Goal: Transaction & Acquisition: Purchase product/service

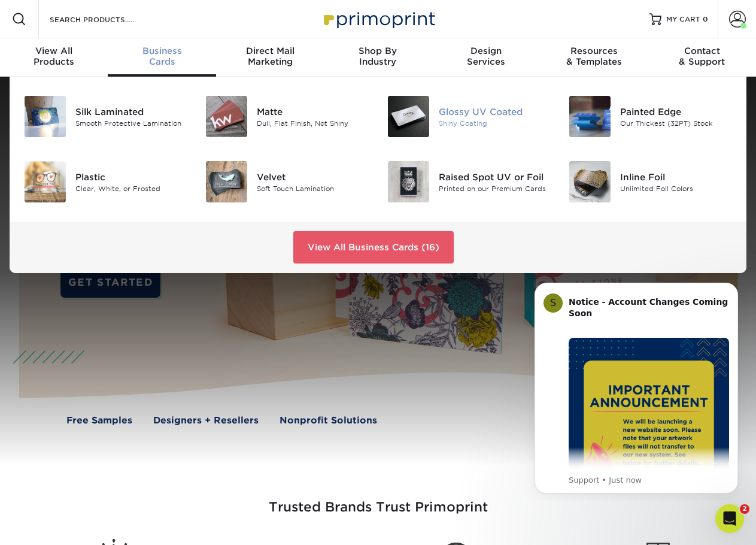
click at [445, 110] on div "Glossy UV Coated" at bounding box center [495, 111] width 112 height 13
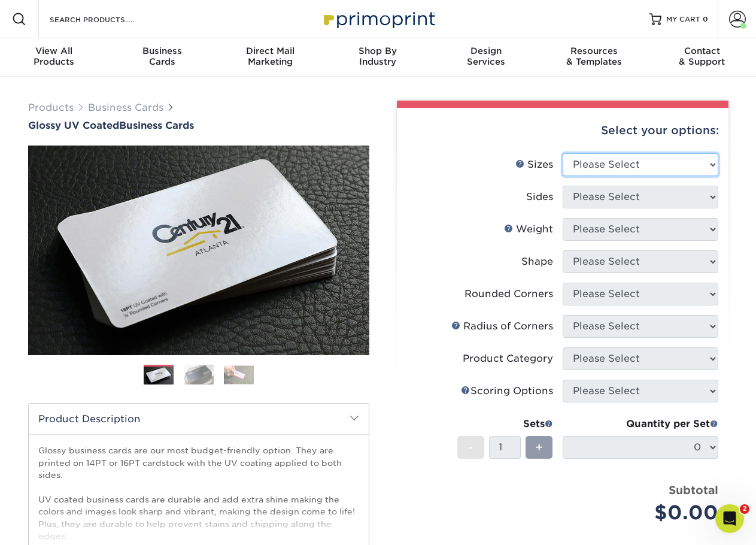
click at [708, 162] on select "Please Select 1.5" x 3.5" - Mini 1.75" x 3.5" - Mini 2" x 2" - Square 2" x 3" -…" at bounding box center [641, 164] width 156 height 23
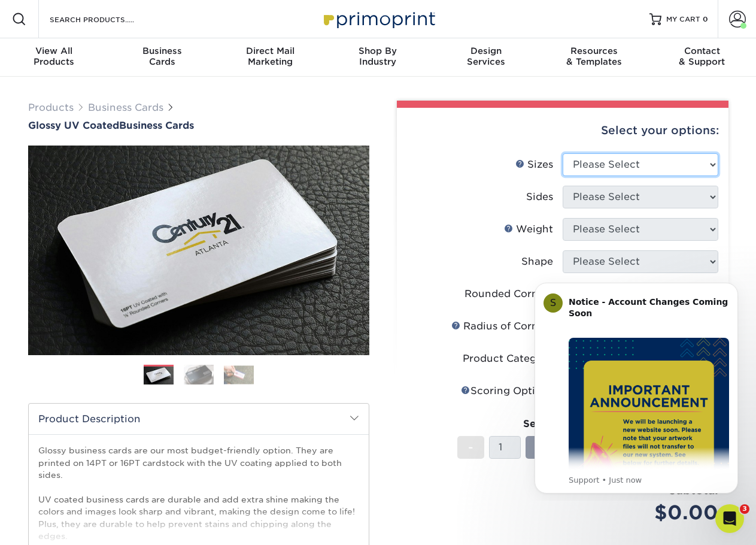
select select "2.00x3.50"
click at [563, 153] on select "Please Select 1.5" x 3.5" - Mini 1.75" x 3.5" - Mini 2" x 2" - Square 2" x 3" -…" at bounding box center [641, 164] width 156 height 23
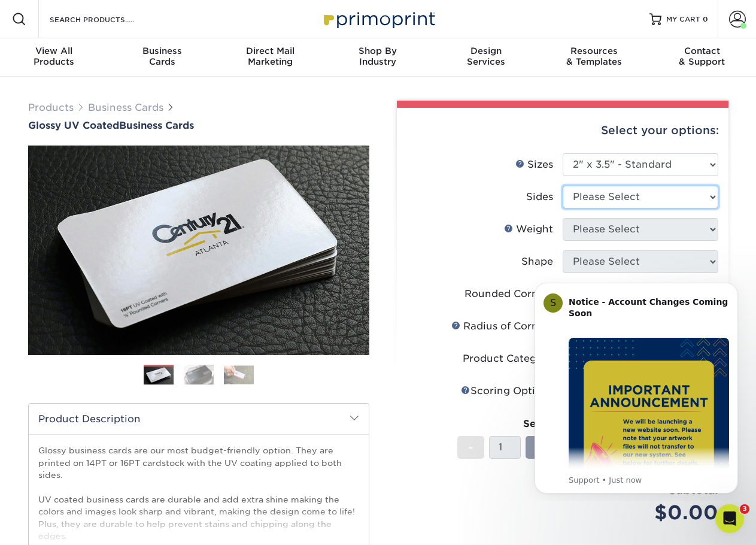
click at [687, 194] on select "Please Select Print Both Sides Print Front Only" at bounding box center [641, 197] width 156 height 23
select select "13abbda7-1d64-4f25-8bb2-c179b224825d"
click at [563, 186] on select "Please Select Print Both Sides Print Front Only" at bounding box center [641, 197] width 156 height 23
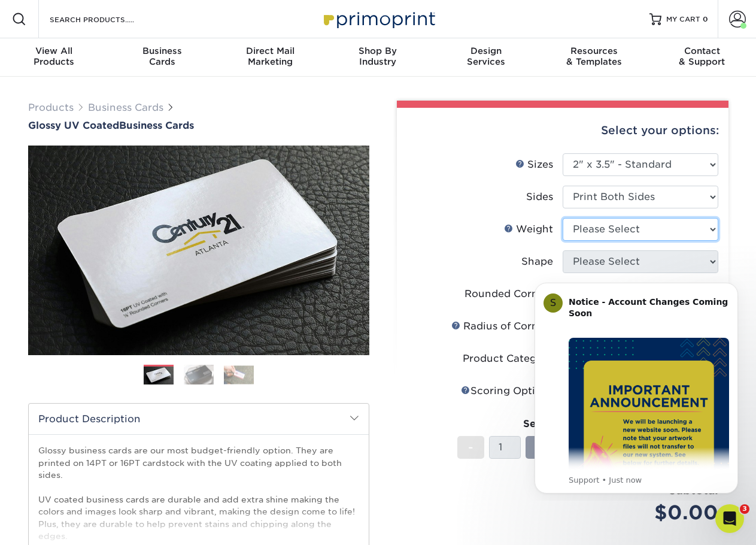
click at [642, 235] on select "Please Select 16PT 14PT" at bounding box center [641, 229] width 156 height 23
select select "16PT"
click at [563, 218] on select "Please Select 16PT 14PT" at bounding box center [641, 229] width 156 height 23
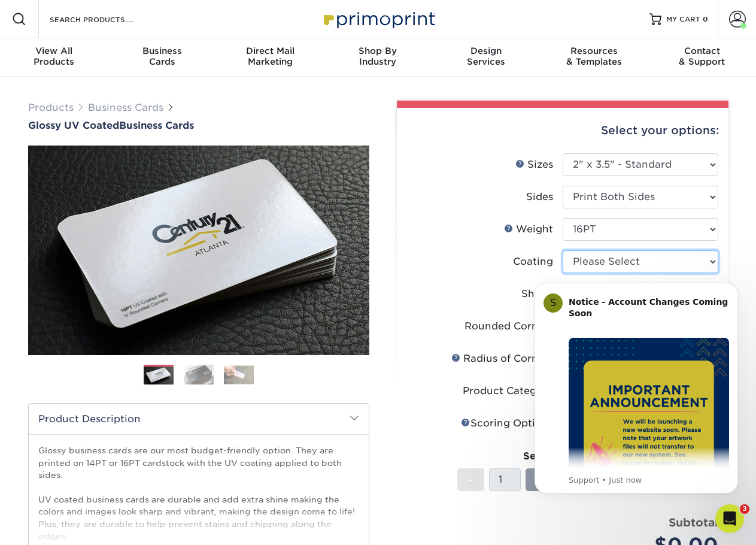
click at [651, 266] on select at bounding box center [641, 261] width 156 height 23
select select "ae367451-b2b8-45df-a344-0f05b6a12993"
click at [563, 250] on select at bounding box center [641, 261] width 156 height 23
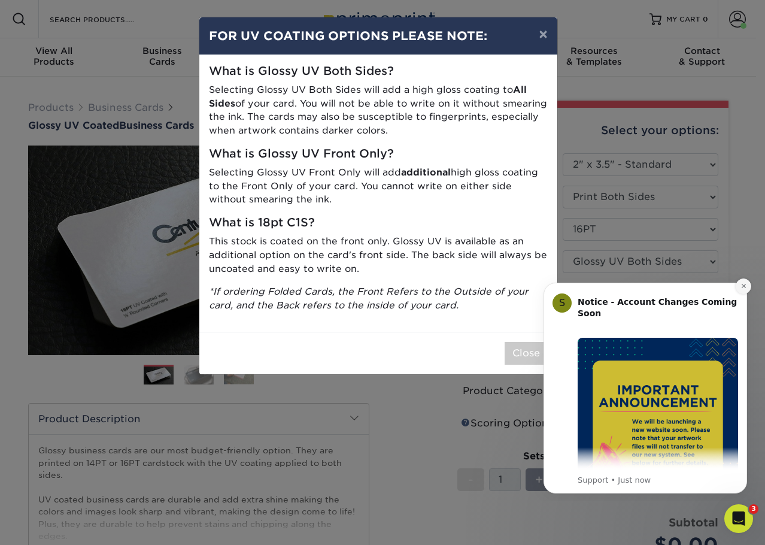
click at [749, 283] on button "Dismiss notification" at bounding box center [744, 286] width 16 height 16
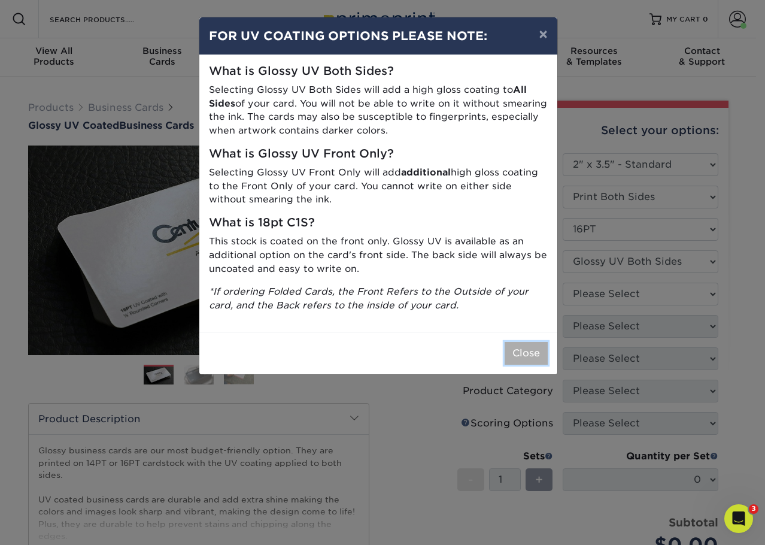
click at [521, 353] on button "Close" at bounding box center [526, 353] width 43 height 23
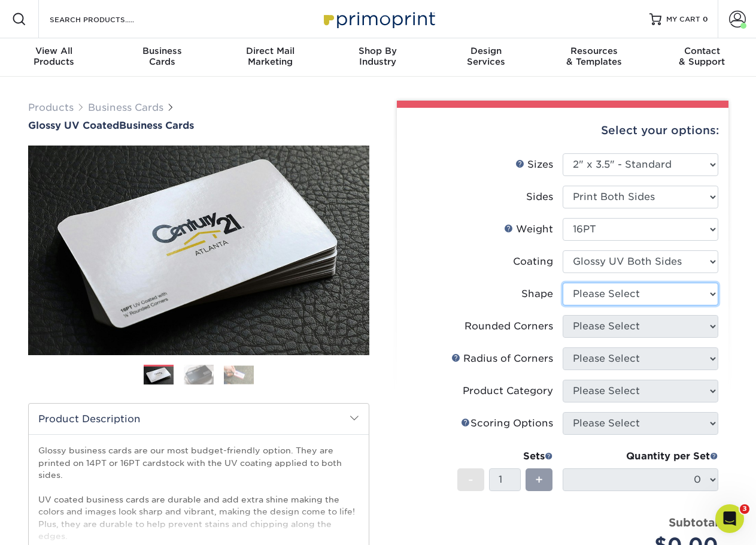
click at [639, 290] on select "Please Select Standard Oval" at bounding box center [641, 294] width 156 height 23
select select "standard"
click at [563, 283] on select "Please Select Standard Oval" at bounding box center [641, 294] width 156 height 23
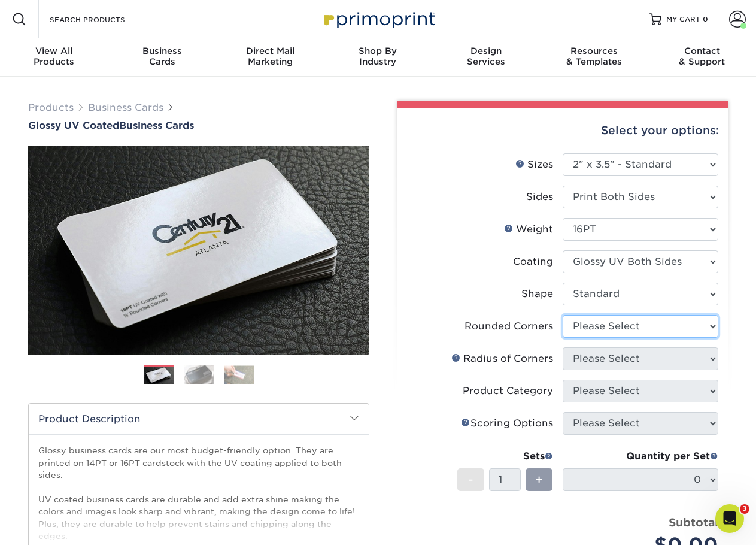
click at [649, 324] on select "Please Select Yes - Round 2 Corners Yes - Round 4 Corners No" at bounding box center [641, 326] width 156 height 23
select select "0"
click at [563, 315] on select "Please Select Yes - Round 2 Corners Yes - Round 4 Corners No" at bounding box center [641, 326] width 156 height 23
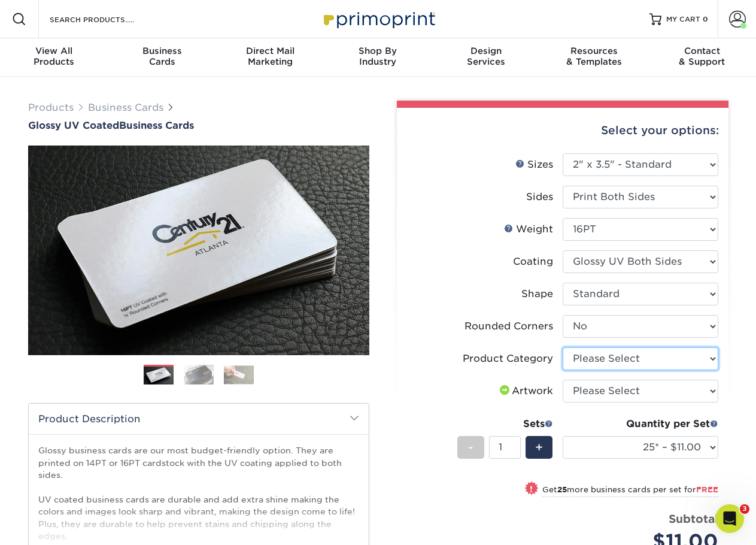
click at [631, 358] on select "Please Select Business Cards" at bounding box center [641, 358] width 156 height 23
select select "3b5148f1-0588-4f88-a218-97bcfdce65c1"
click at [563, 347] on select "Please Select Business Cards" at bounding box center [641, 358] width 156 height 23
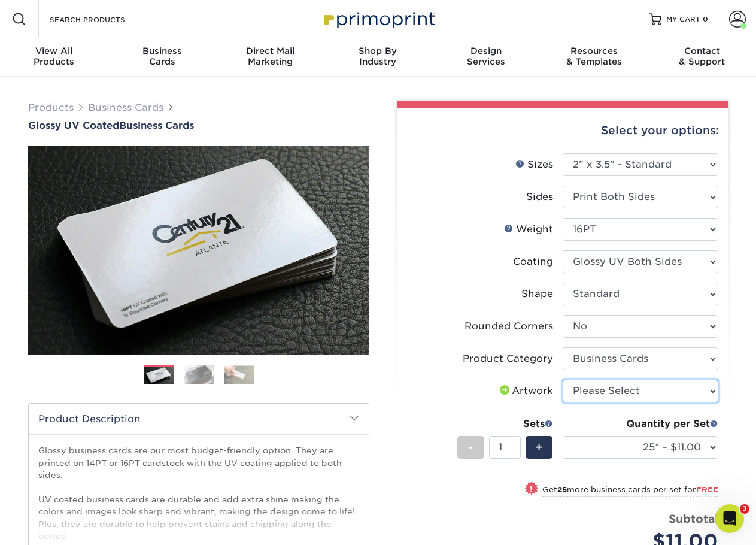
click at [625, 390] on select "Please Select I will upload files I need a design - $100" at bounding box center [641, 390] width 156 height 23
select select "upload"
click at [563, 379] on select "Please Select I will upload files I need a design - $100" at bounding box center [641, 390] width 156 height 23
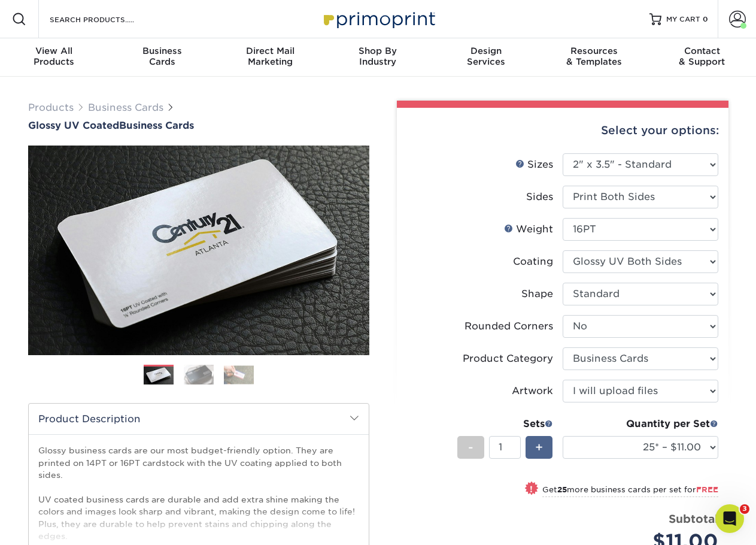
click at [536, 447] on span "+" at bounding box center [539, 447] width 8 height 18
type input "3"
click at [744, 442] on div "Products Business Cards Glossy UV Coated Business Cards Previous Next" at bounding box center [378, 447] width 756 height 741
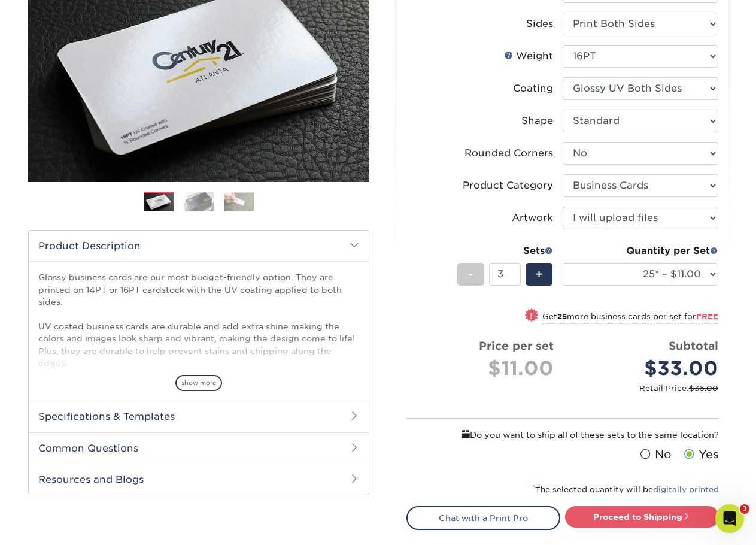
scroll to position [180, 0]
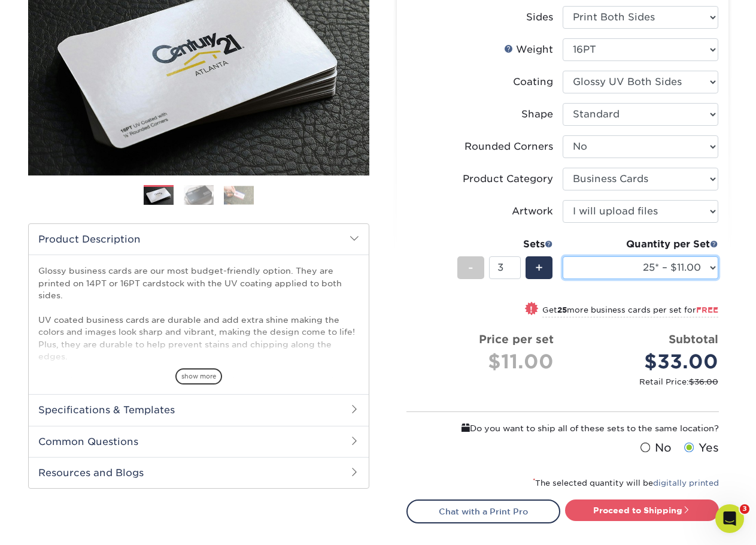
click at [713, 269] on select "25* – $11.00 50* – $11.00 100* – $11.00 250* – $20.00 500 – $39.00 1000 – $49.0…" at bounding box center [641, 267] width 156 height 23
select select "500 – $39.00"
click at [563, 256] on select "25* – $11.00 50* – $11.00 100* – $11.00 250* – $20.00 500 – $39.00 1000 – $49.0…" at bounding box center [641, 267] width 156 height 23
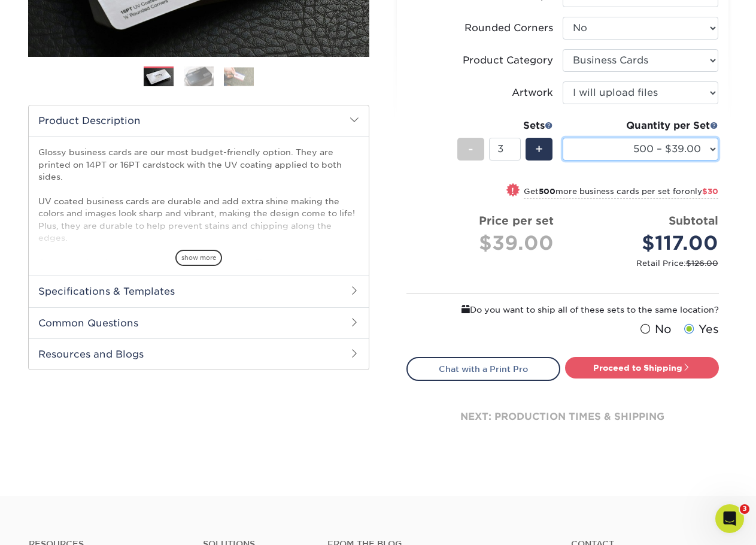
scroll to position [299, 0]
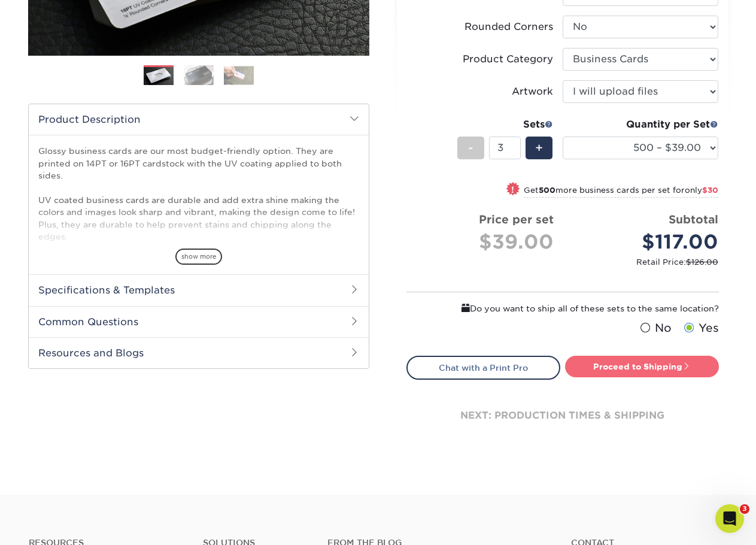
click at [670, 356] on link "Proceed to Shipping" at bounding box center [642, 367] width 154 height 22
type input "Set 1"
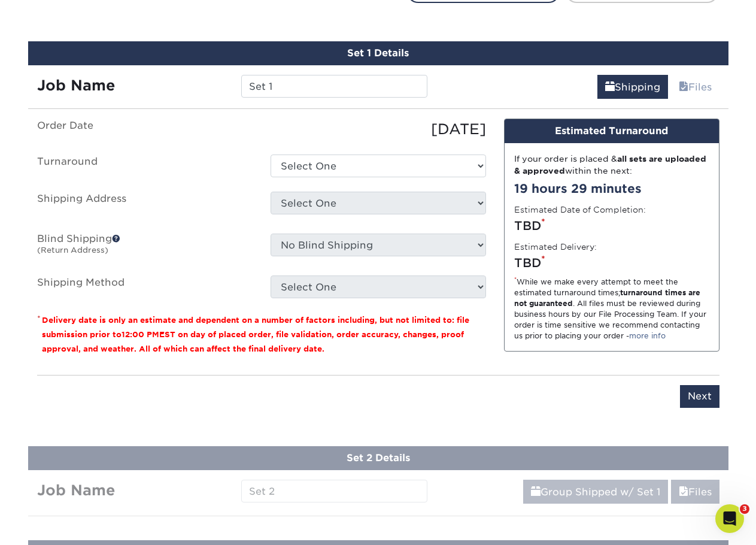
scroll to position [687, 0]
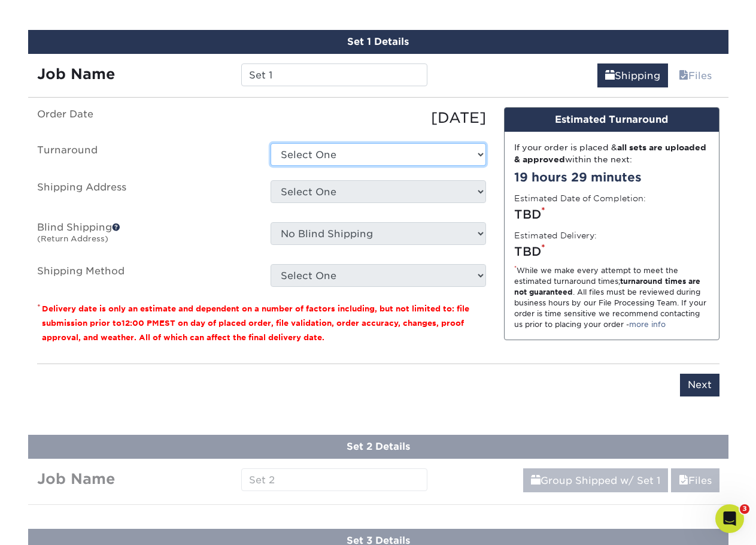
click at [391, 153] on select "Select One 2-4 Business Days 2 Day Next Business Day" at bounding box center [378, 154] width 215 height 23
select select "9ebc2889-b7ff-45b8-8d3b-bb5a09736017"
click at [271, 143] on select "Select One 2-4 Business Days 2 Day Next Business Day" at bounding box center [378, 154] width 215 height 23
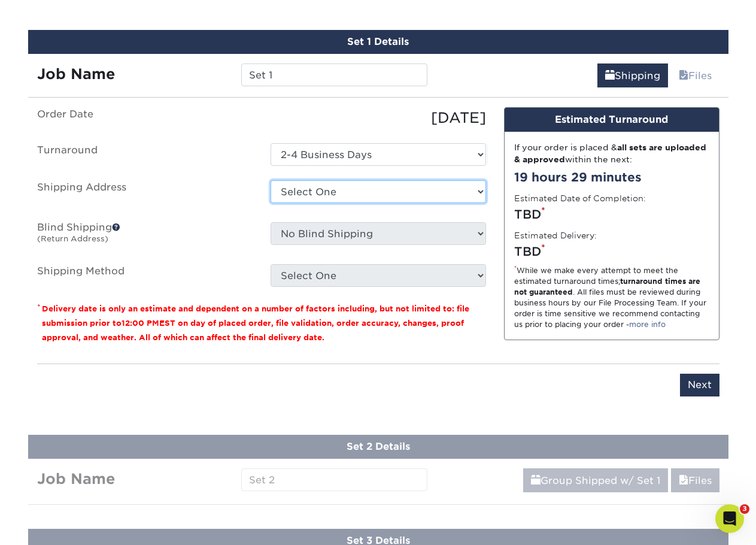
click at [374, 194] on select "Select One Geneva Home Hope Chapel + Add New Address" at bounding box center [378, 191] width 215 height 23
select select "249074"
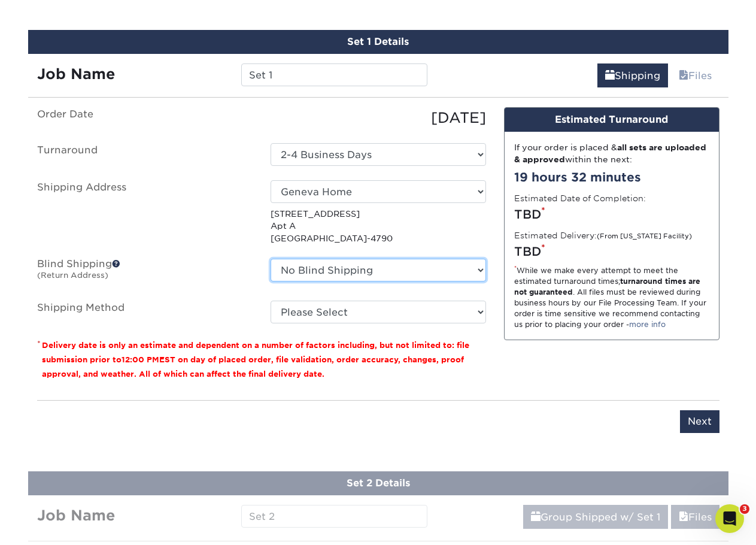
click at [376, 272] on select "No Blind Shipping Geneva Home Hope Chapel + Add New Address" at bounding box center [378, 270] width 215 height 23
select select "57438"
click at [271, 259] on select "No Blind Shipping Geneva Home Hope Chapel + Add New Address" at bounding box center [378, 270] width 215 height 23
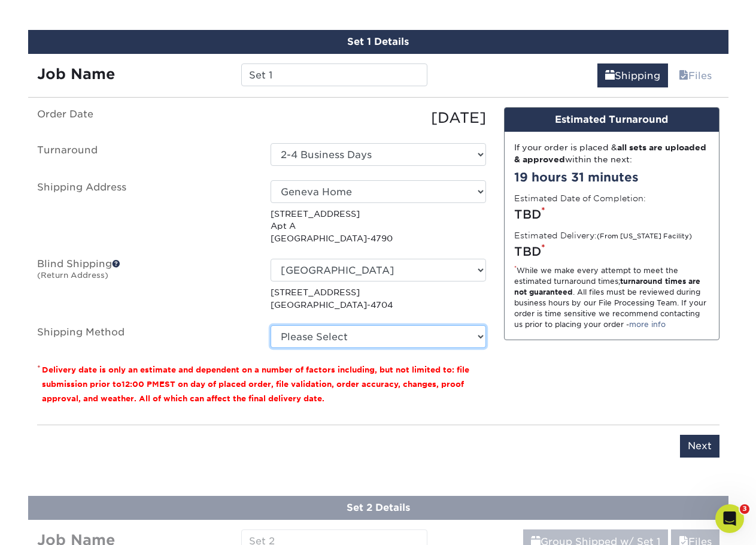
click at [376, 333] on select "Please Select 3 Day Shipping Service (+$20.04) Ground Shipping (+$20.28) 2 Day …" at bounding box center [378, 336] width 215 height 23
select select "01"
click at [271, 325] on select "Please Select 3 Day Shipping Service (+$20.04) Ground Shipping (+$20.28) 2 Day …" at bounding box center [378, 336] width 215 height 23
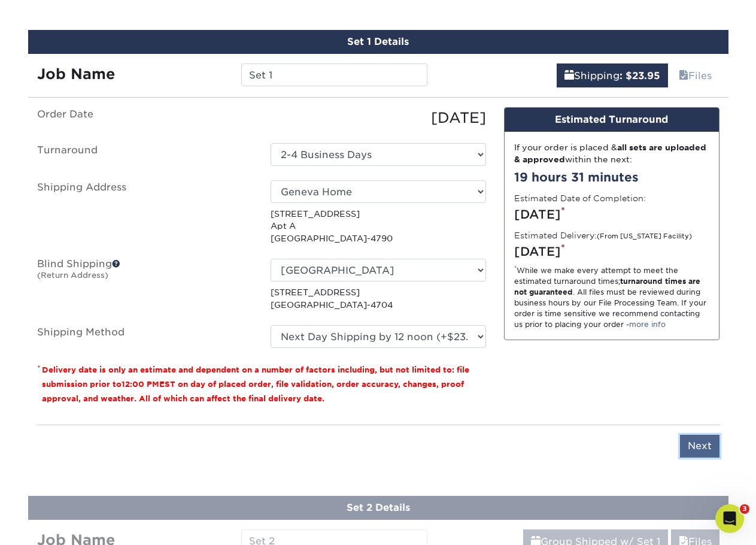
click at [700, 448] on input "Next" at bounding box center [700, 446] width 40 height 23
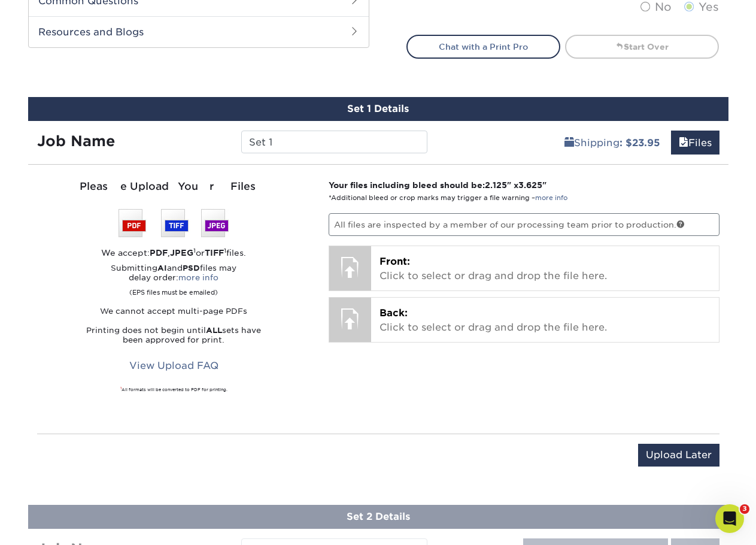
scroll to position [627, 0]
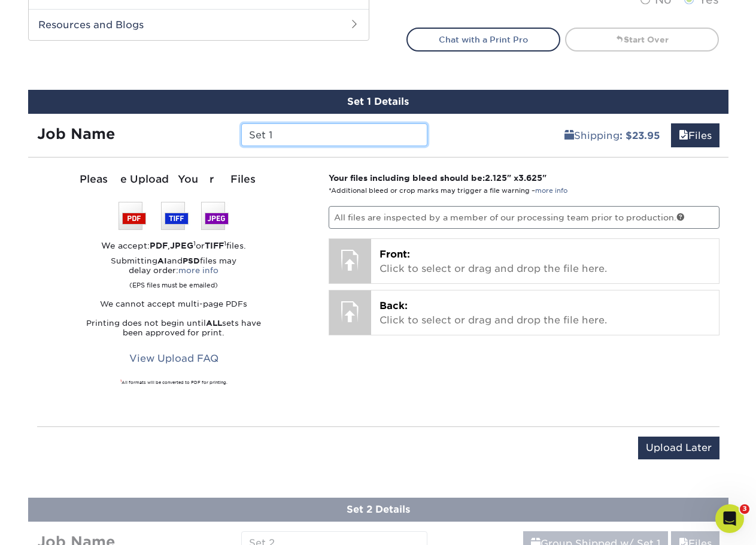
drag, startPoint x: 282, startPoint y: 135, endPoint x: 199, endPoint y: 139, distance: 82.7
click at [199, 139] on div "Job Name Set 1" at bounding box center [232, 134] width 409 height 23
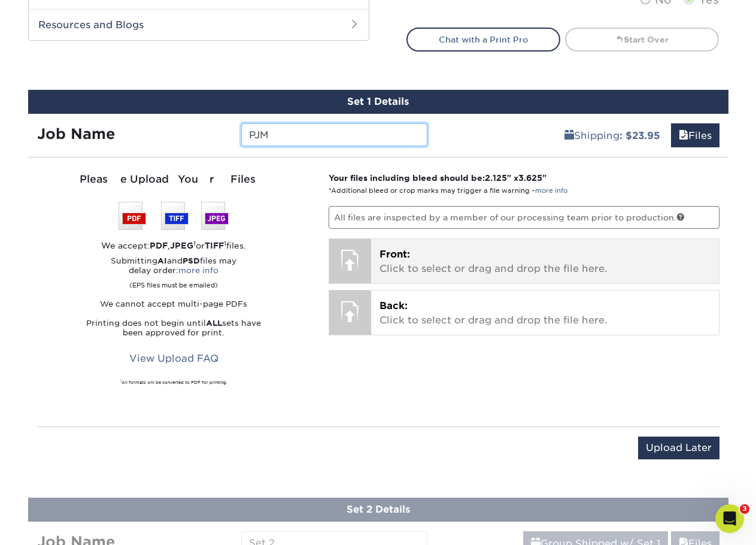
type input "PJM"
click at [359, 263] on div at bounding box center [350, 260] width 42 height 42
click at [409, 260] on p "Front: Click to select or drag and drop the file here." at bounding box center [544, 261] width 331 height 29
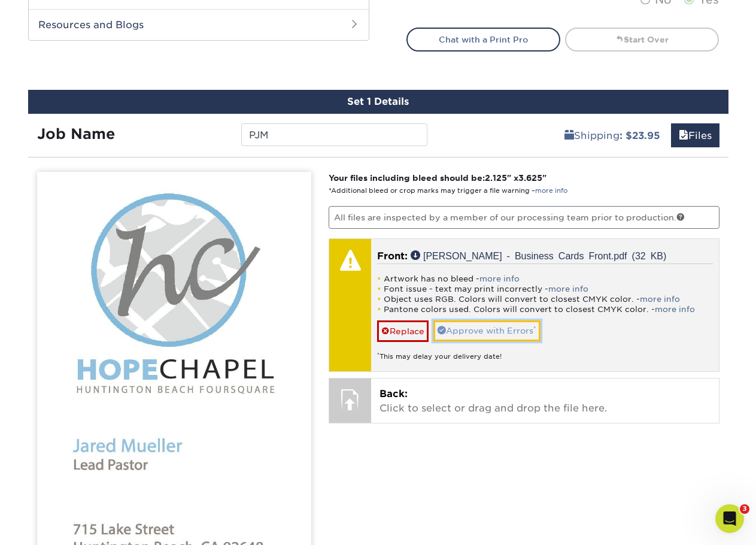
click at [487, 324] on link "Approve with Errors *" at bounding box center [486, 330] width 107 height 20
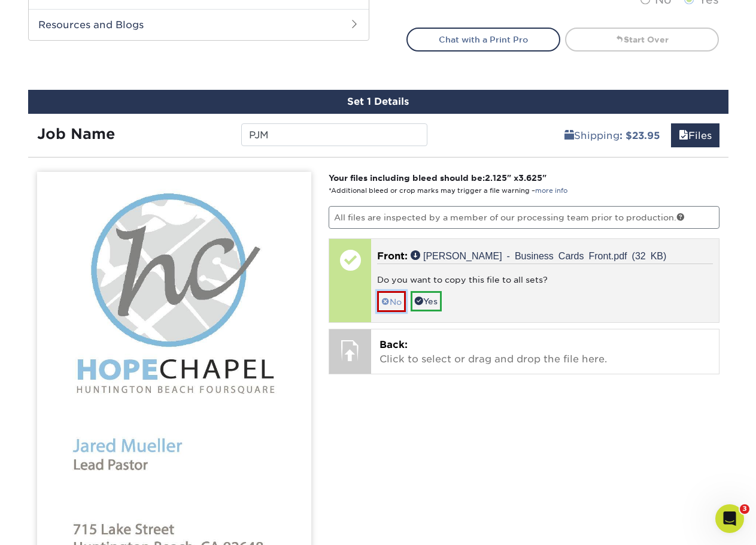
click at [388, 302] on span at bounding box center [385, 302] width 8 height 10
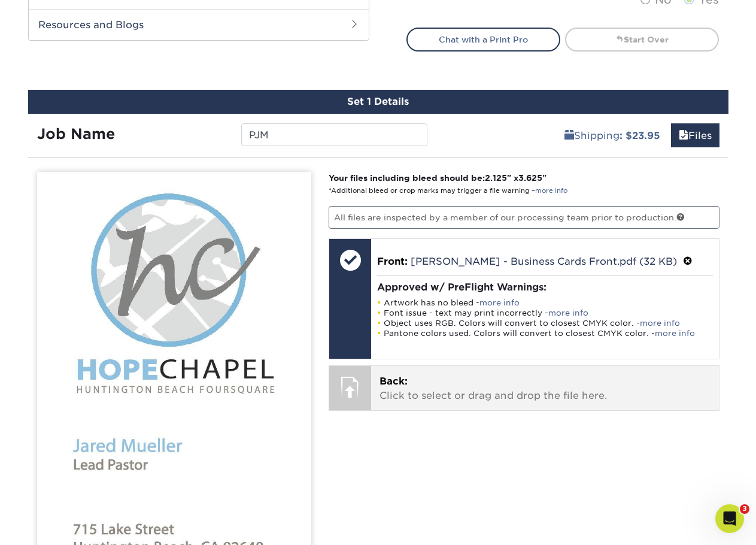
click at [430, 387] on p "Back: Click to select or drag and drop the file here." at bounding box center [544, 388] width 331 height 29
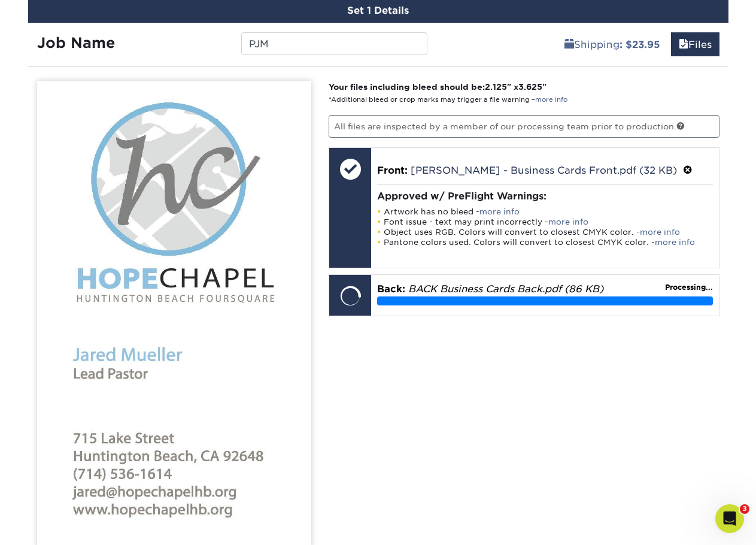
scroll to position [927, 0]
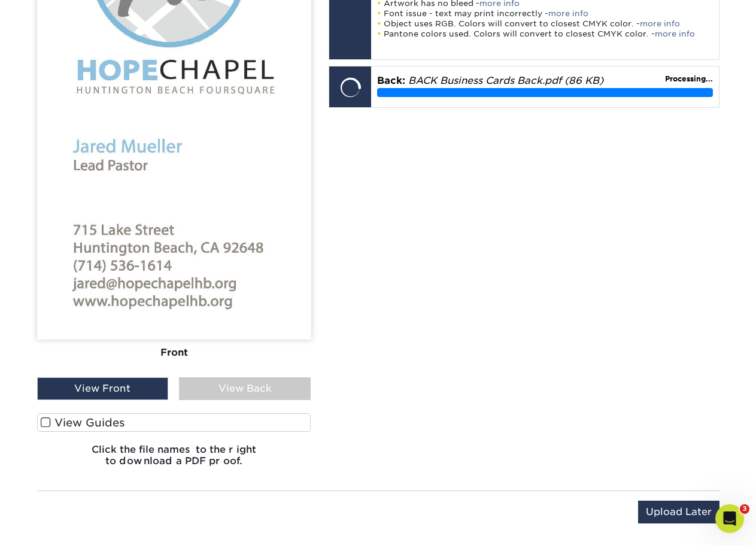
click at [227, 390] on div "View Back" at bounding box center [245, 388] width 132 height 23
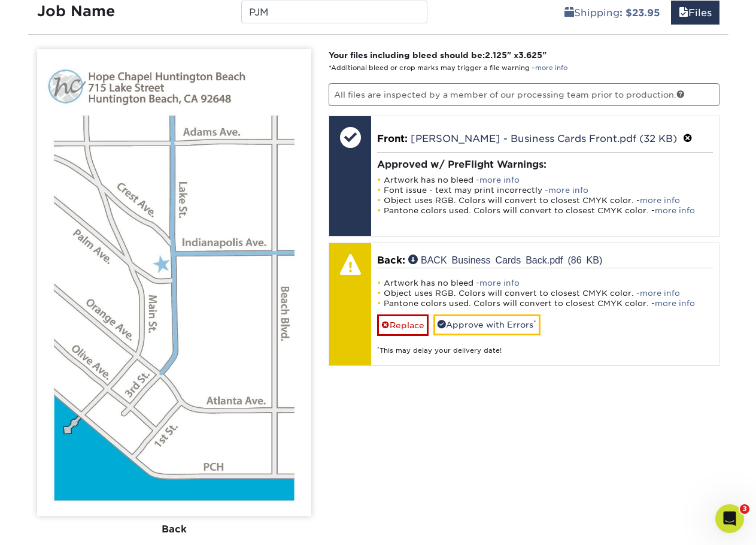
scroll to position [747, 0]
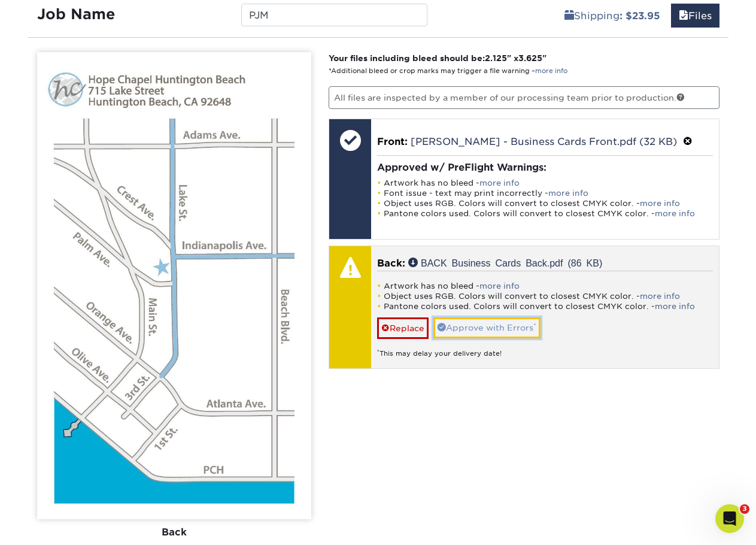
click at [508, 324] on link "Approve with Errors *" at bounding box center [486, 327] width 107 height 20
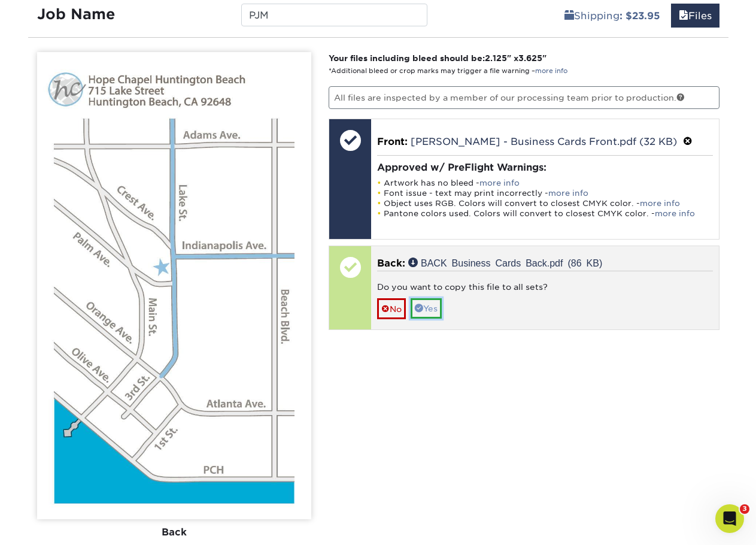
click at [433, 309] on link "Yes" at bounding box center [426, 308] width 31 height 20
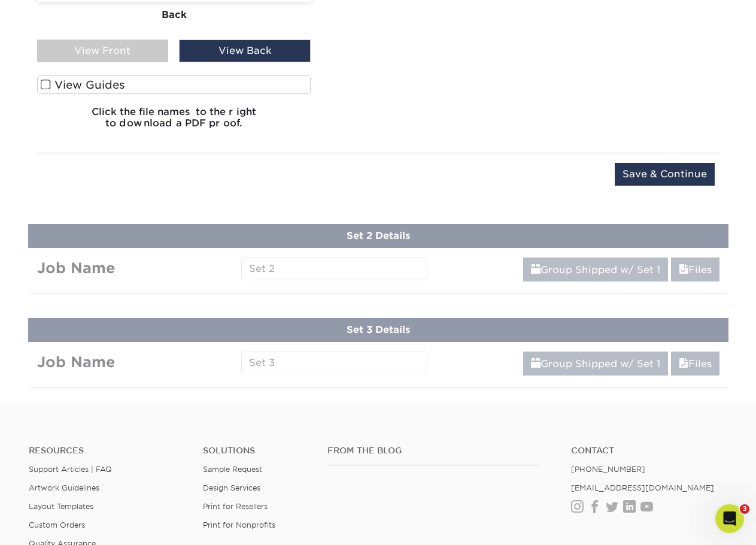
scroll to position [1346, 0]
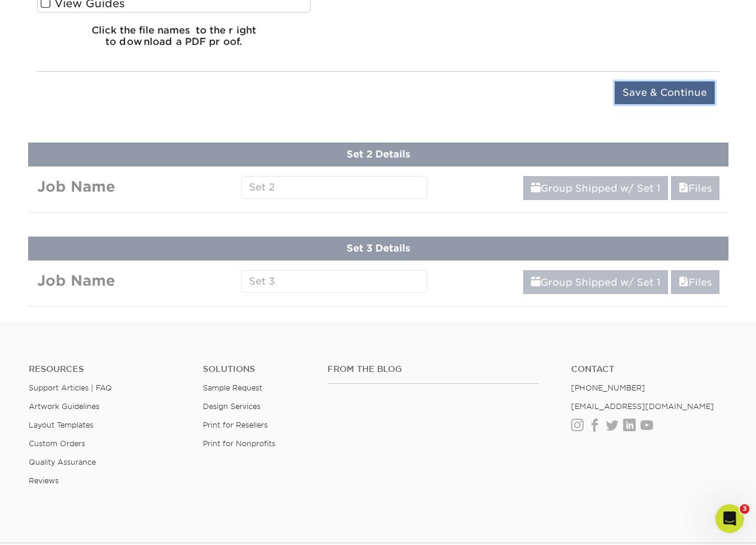
click at [675, 93] on input "Save & Continue" at bounding box center [665, 92] width 100 height 23
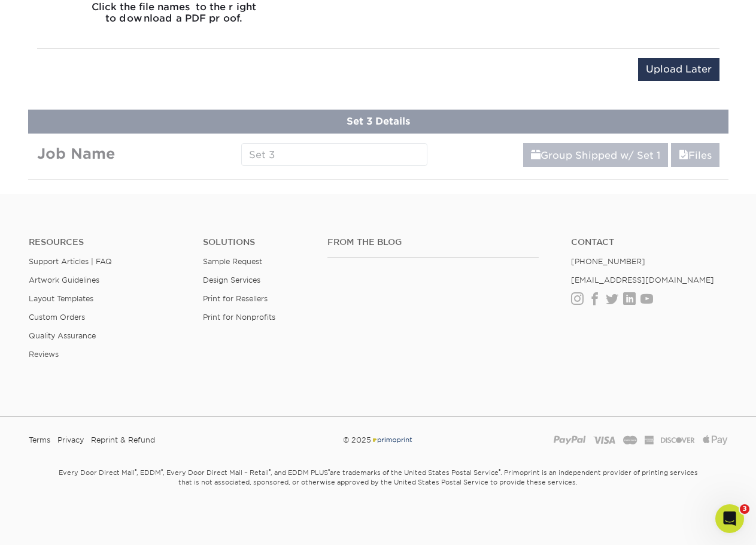
scroll to position [581, 0]
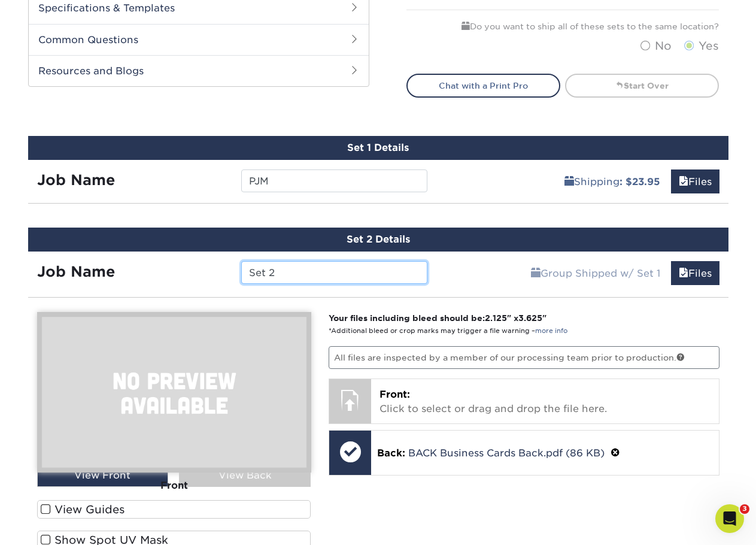
click at [280, 274] on input "Set 2" at bounding box center [334, 272] width 186 height 23
drag, startPoint x: 278, startPoint y: 274, endPoint x: 186, endPoint y: 275, distance: 91.6
click at [186, 275] on div "Job Name Set 2" at bounding box center [232, 272] width 409 height 23
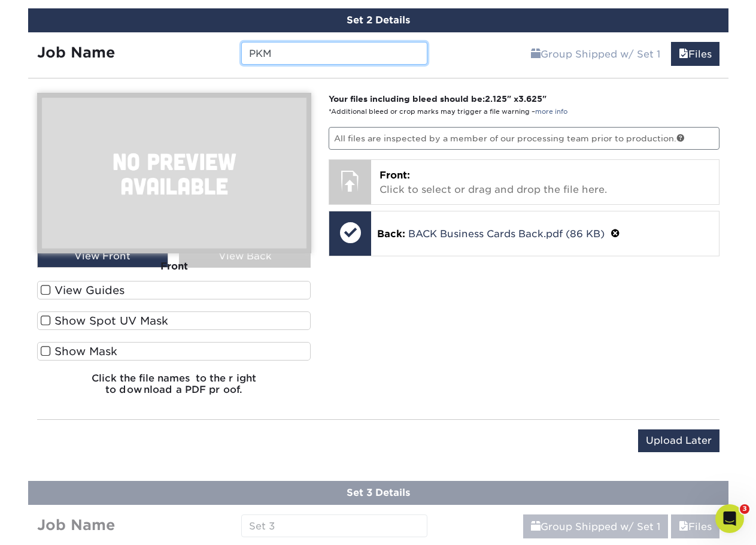
scroll to position [821, 0]
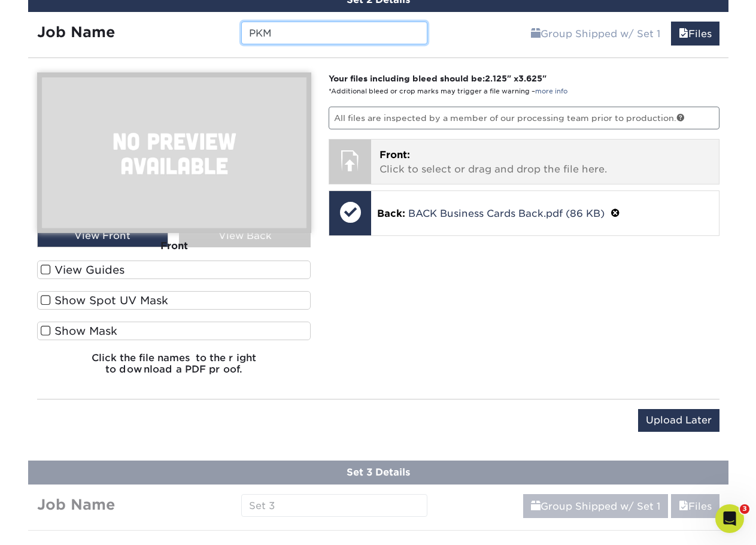
type input "PKM"
click at [364, 160] on div at bounding box center [350, 160] width 42 height 42
click at [421, 161] on p "Front: Click to select or drag and drop the file here." at bounding box center [544, 162] width 331 height 29
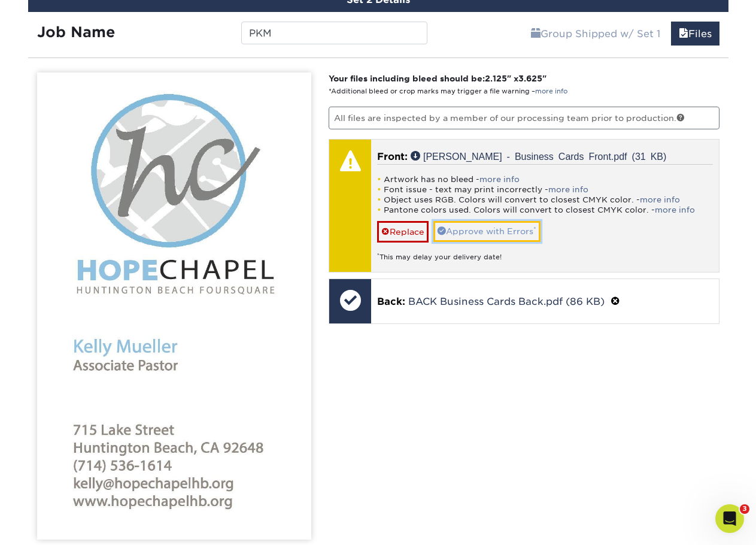
click at [470, 227] on link "Approve with Errors *" at bounding box center [486, 231] width 107 height 20
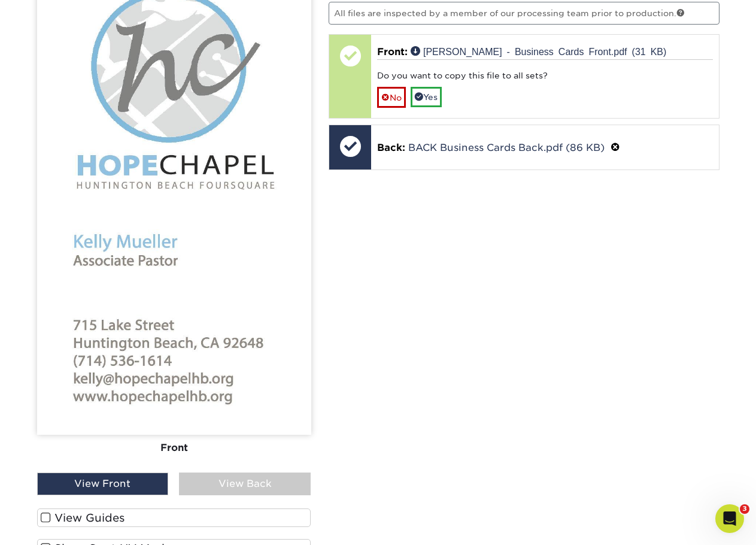
scroll to position [1000, 0]
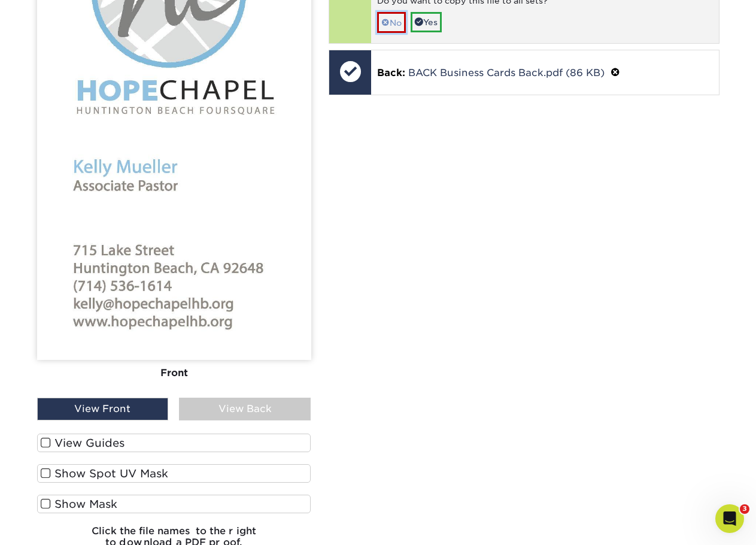
click at [388, 21] on span at bounding box center [385, 23] width 8 height 10
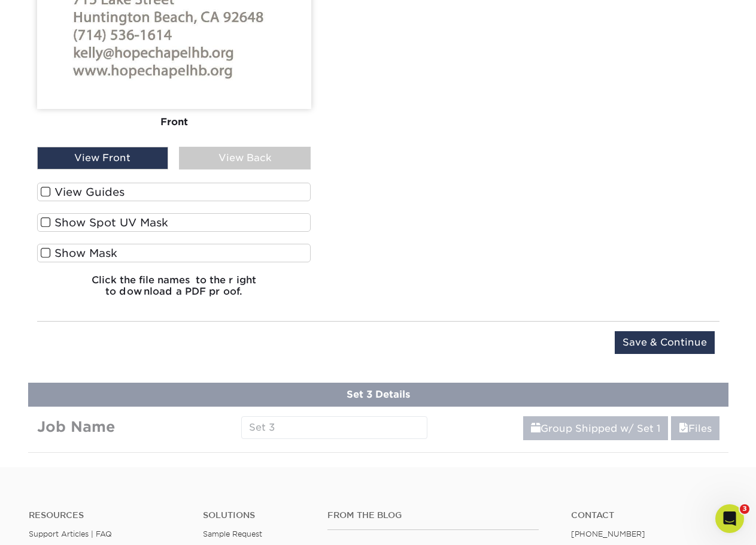
scroll to position [1299, 0]
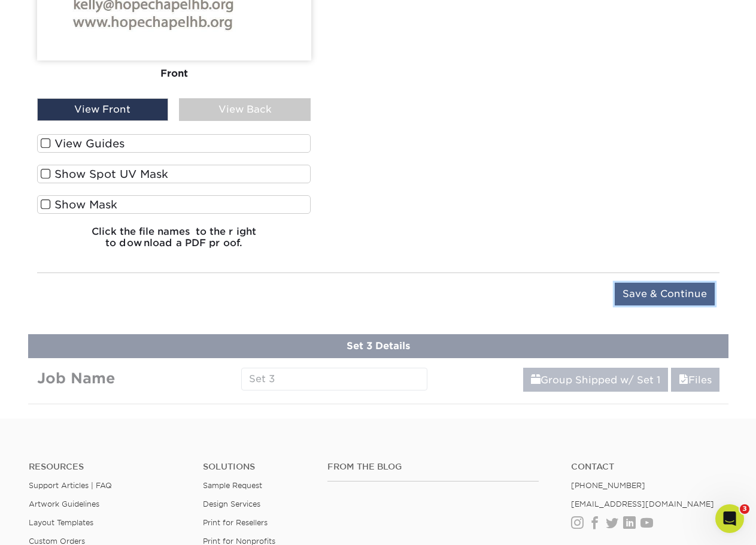
click at [662, 293] on input "Save & Continue" at bounding box center [665, 294] width 100 height 23
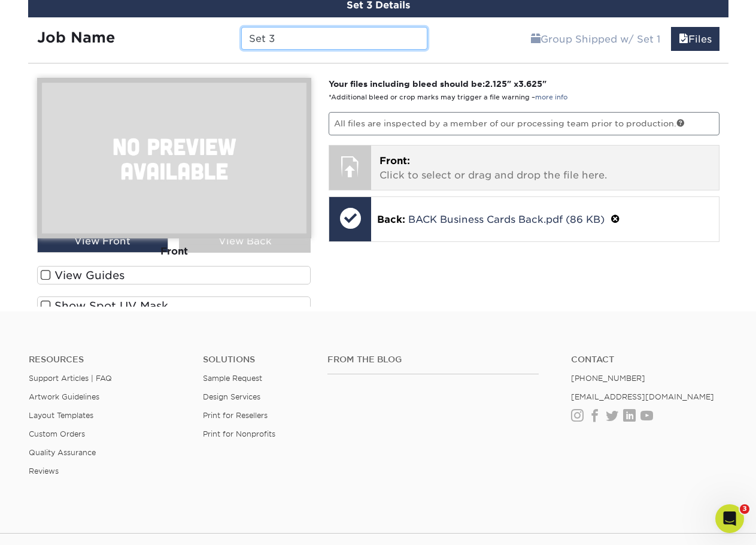
scroll to position [675, 0]
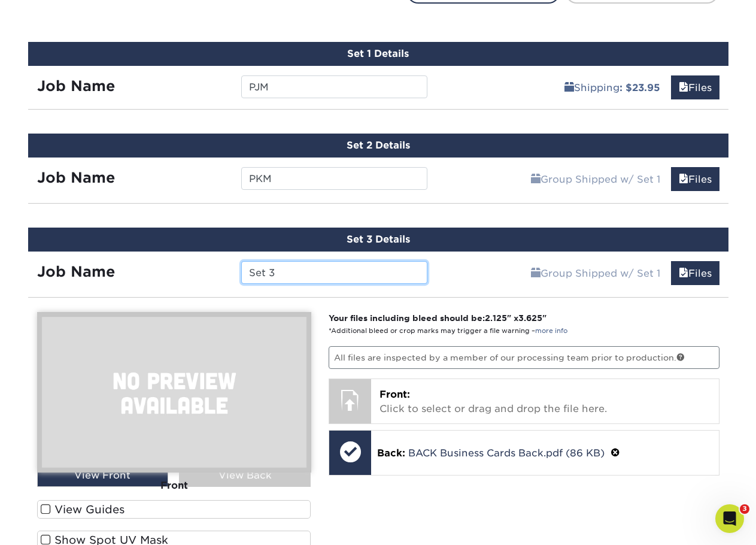
drag, startPoint x: 305, startPoint y: 275, endPoint x: 187, endPoint y: 278, distance: 118.5
click at [187, 278] on div "Job Name Set 3" at bounding box center [232, 272] width 409 height 23
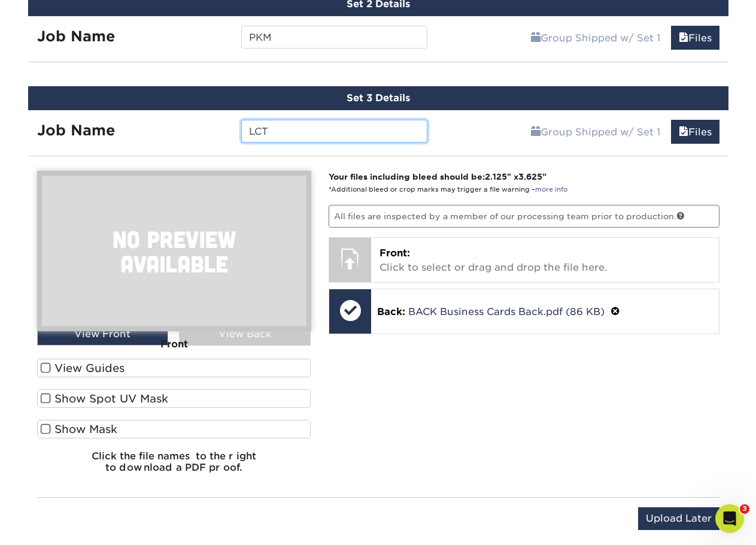
scroll to position [855, 0]
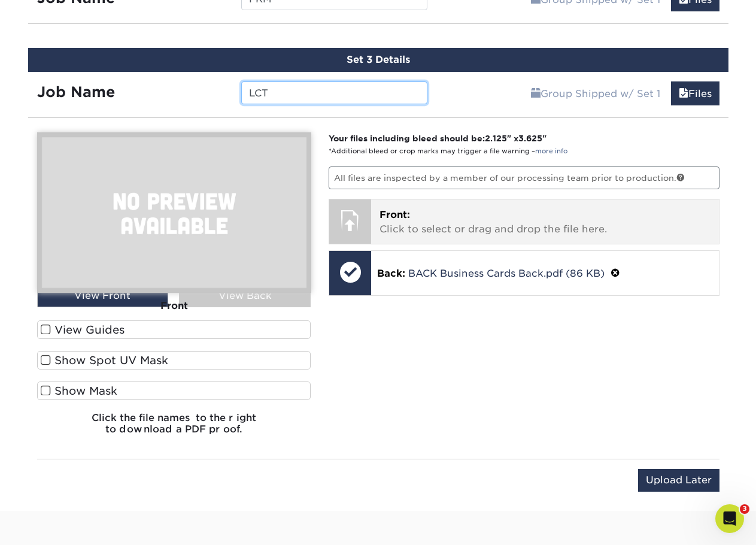
type input "LCT"
click at [421, 226] on p "Front: Click to select or drag and drop the file here." at bounding box center [544, 222] width 331 height 29
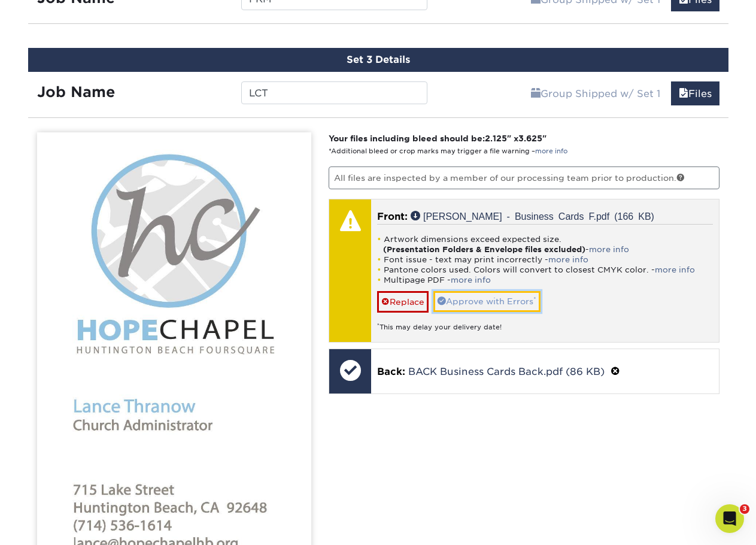
click at [473, 303] on link "Approve with Errors *" at bounding box center [486, 301] width 107 height 20
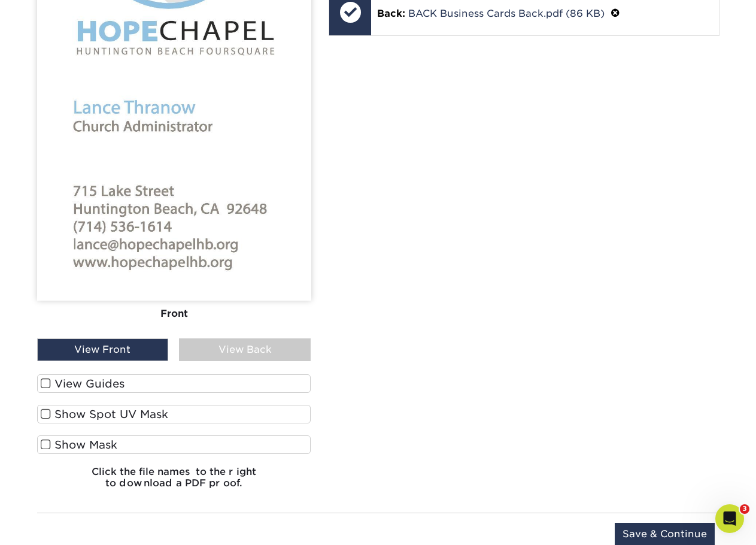
scroll to position [1154, 0]
click at [248, 348] on div "View Back" at bounding box center [245, 349] width 132 height 23
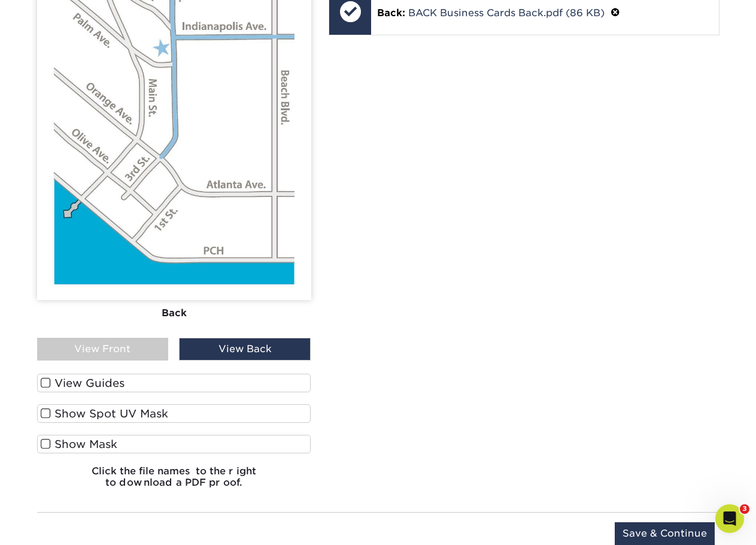
click at [150, 346] on div "View Front" at bounding box center [103, 349] width 132 height 23
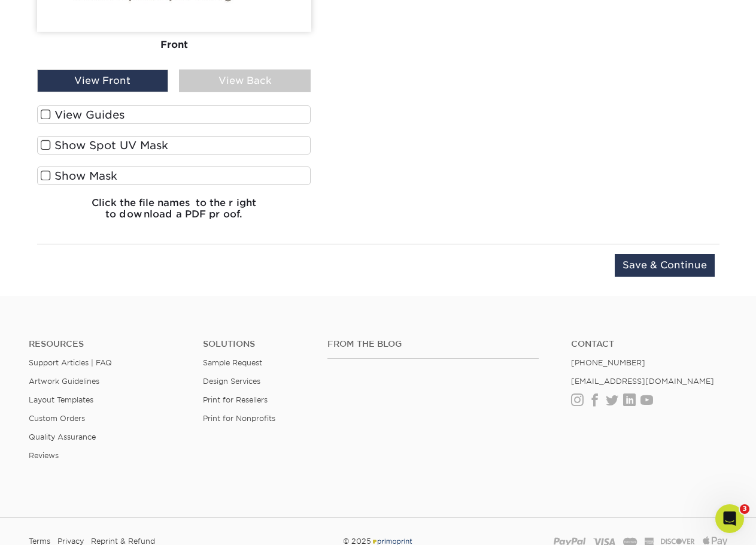
scroll to position [1453, 0]
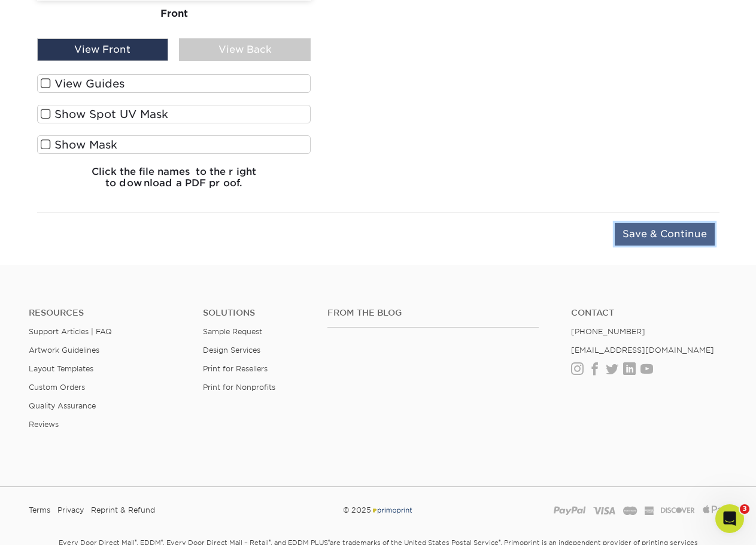
click at [665, 228] on input "Save & Continue" at bounding box center [665, 234] width 100 height 23
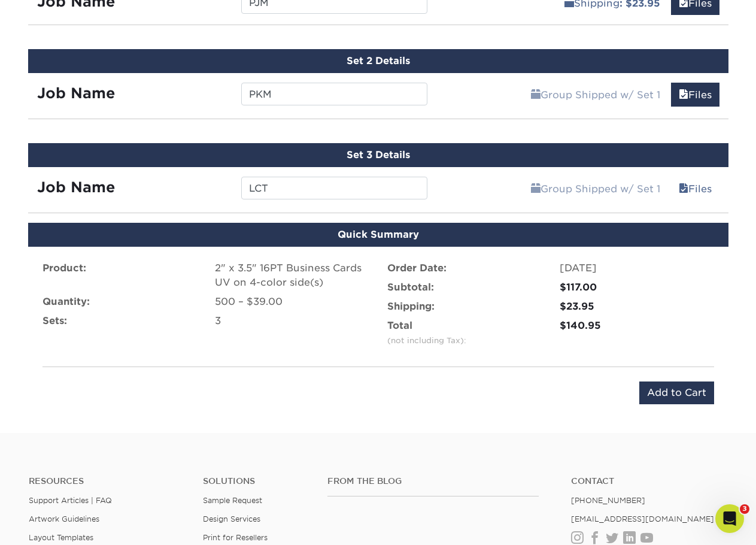
scroll to position [758, 0]
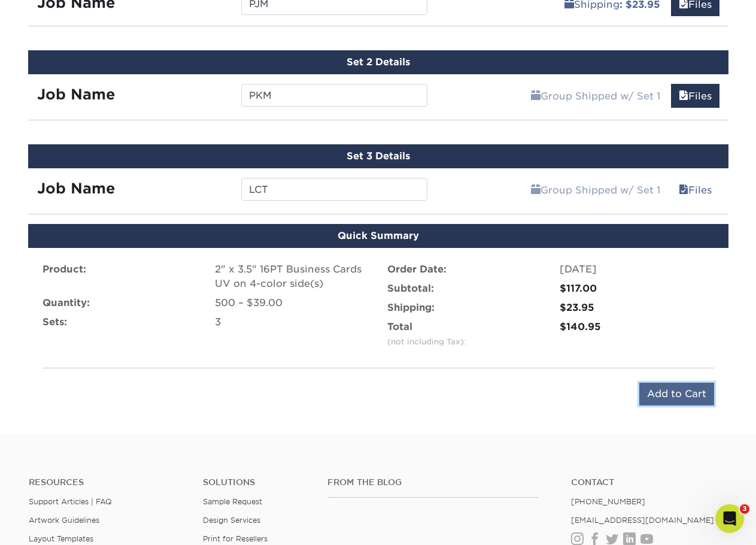
click at [678, 393] on input "Add to Cart" at bounding box center [676, 393] width 75 height 23
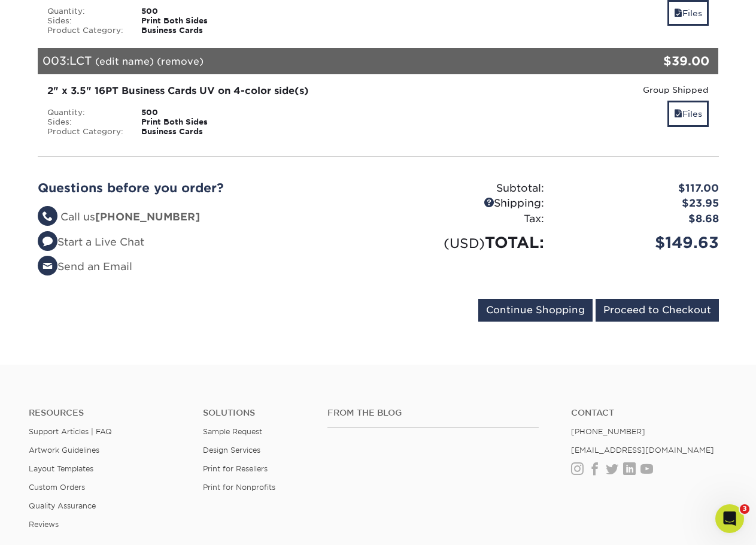
scroll to position [419, 0]
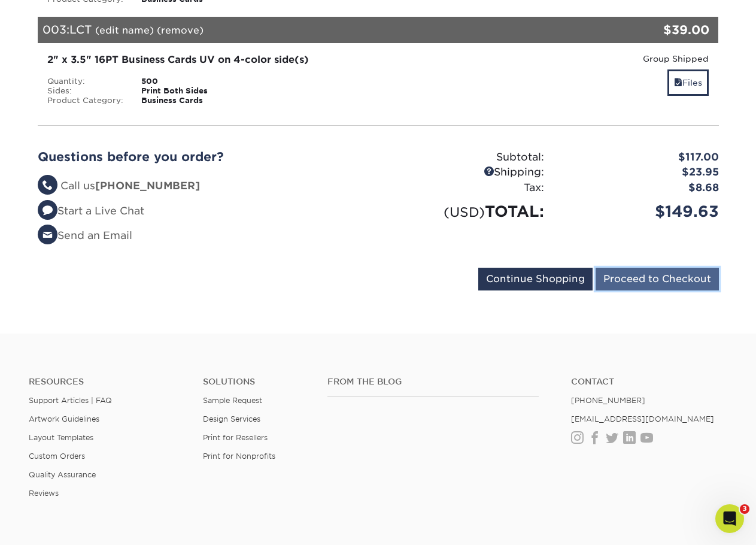
click at [669, 286] on input "Proceed to Checkout" at bounding box center [657, 279] width 123 height 23
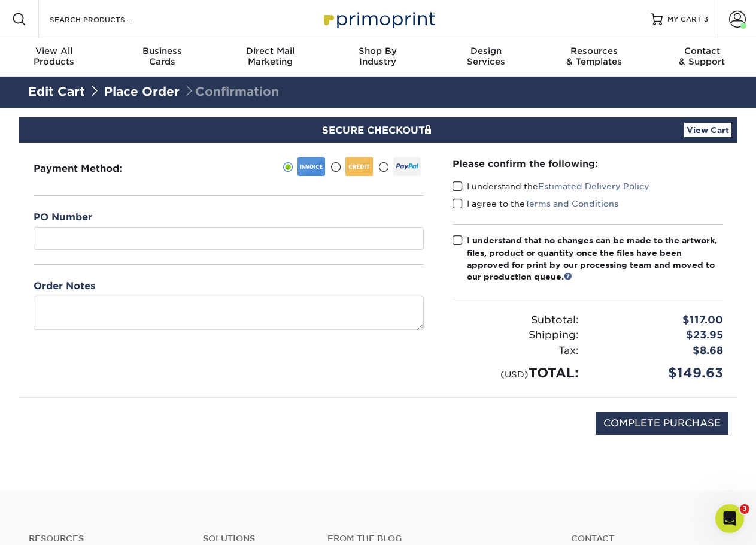
click at [463, 187] on label "I understand the Estimated Delivery Policy" at bounding box center [551, 186] width 197 height 12
click at [0, 0] on input "I understand the Estimated Delivery Policy" at bounding box center [0, 0] width 0 height 0
click at [459, 198] on label "I agree to the Terms and Conditions" at bounding box center [536, 204] width 166 height 12
click at [0, 0] on input "I agree to the Terms and Conditions" at bounding box center [0, 0] width 0 height 0
click at [458, 236] on span at bounding box center [458, 240] width 10 height 11
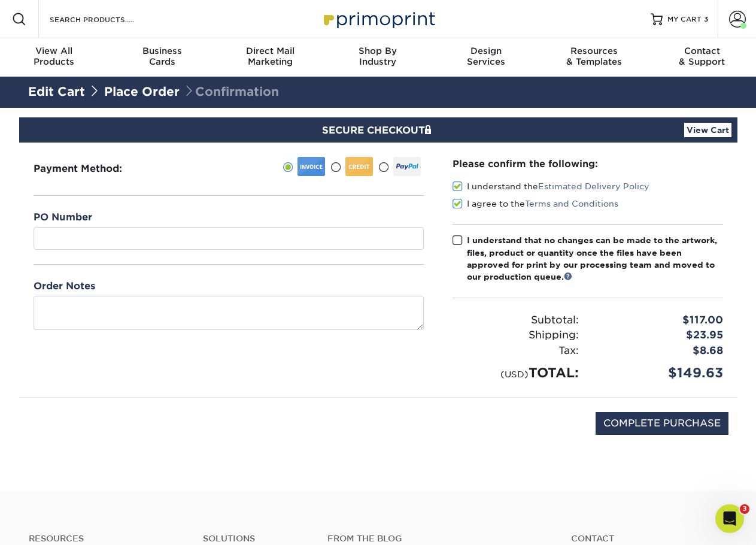
click at [0, 0] on input "I understand that no changes can be made to the artwork, files, product or quan…" at bounding box center [0, 0] width 0 height 0
click at [659, 417] on input "COMPLETE PURCHASE" at bounding box center [662, 423] width 133 height 23
type input "PROCESSING, PLEASE WAIT..."
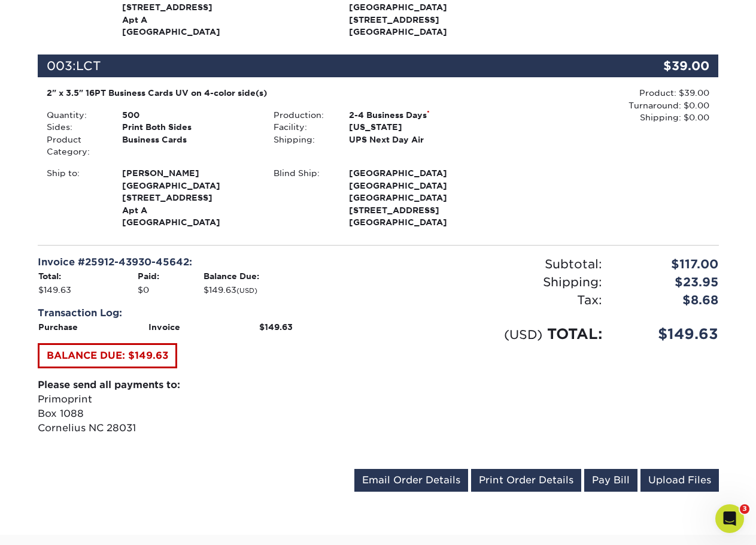
scroll to position [958, 0]
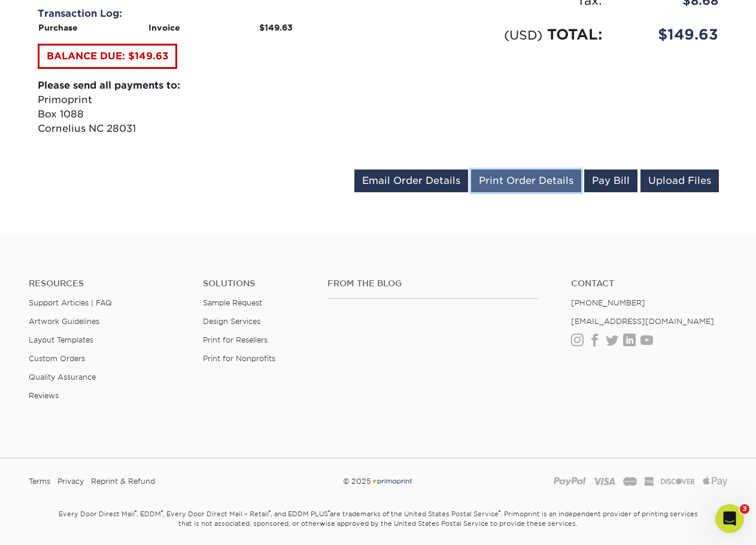
click at [535, 189] on link "Print Order Details" at bounding box center [526, 180] width 110 height 23
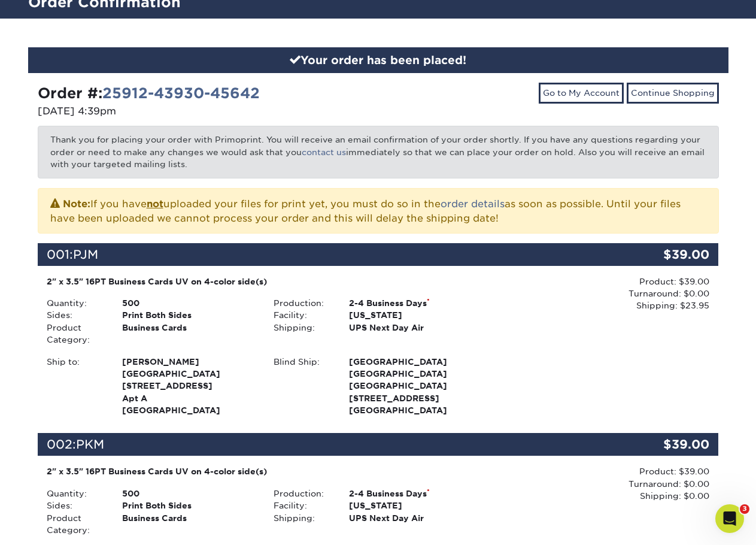
scroll to position [0, 0]
